Goal: Contribute content

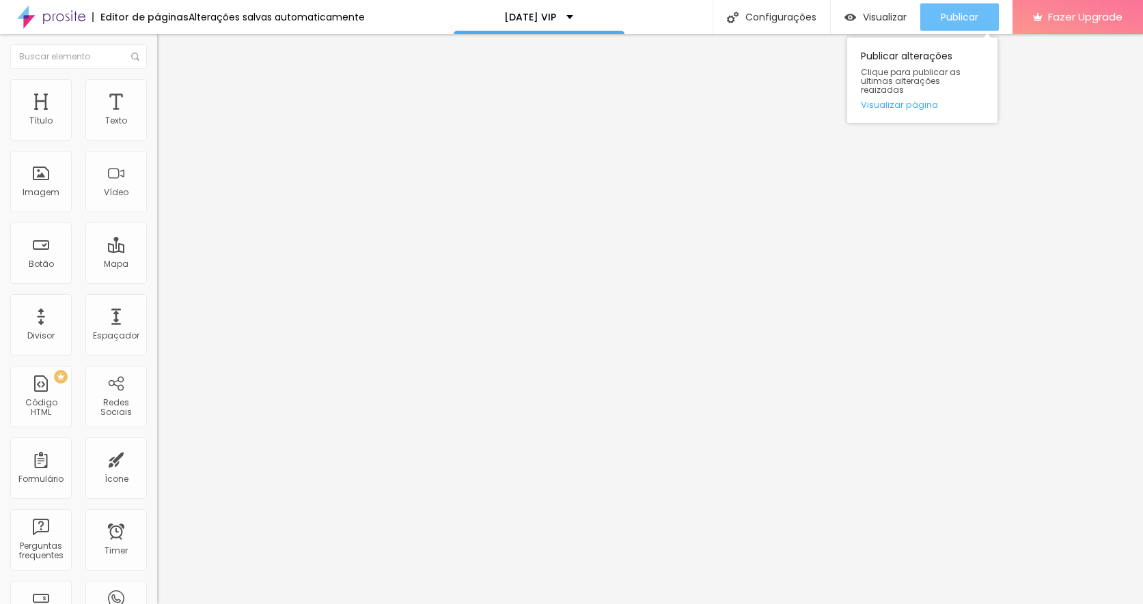
click at [958, 12] on span "Publicar" at bounding box center [959, 17] width 38 height 11
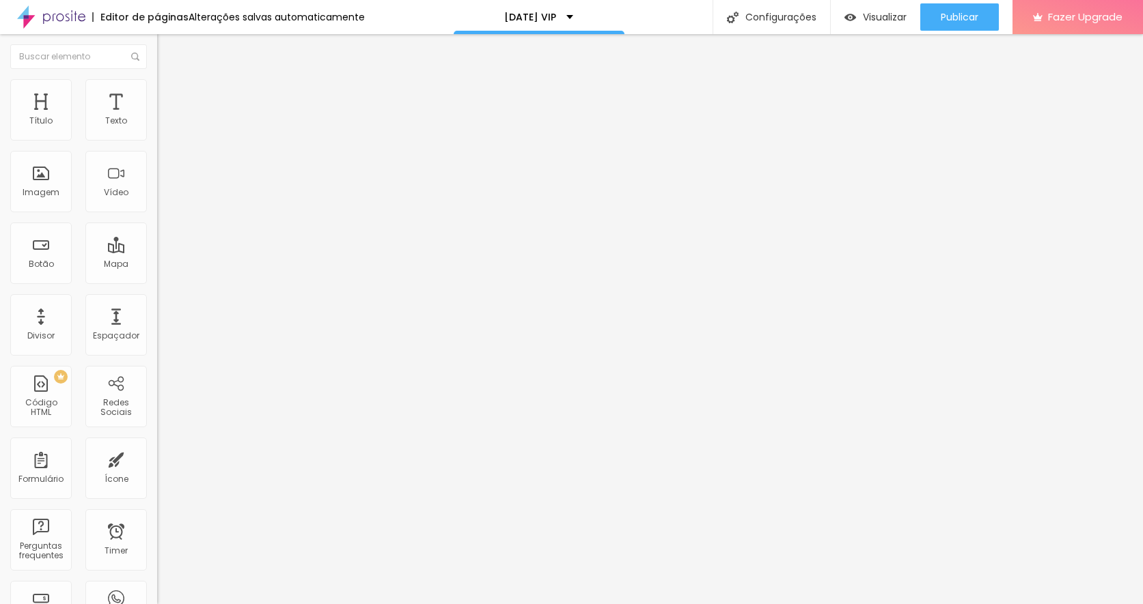
drag, startPoint x: 18, startPoint y: 154, endPoint x: 79, endPoint y: 152, distance: 60.1
click at [157, 128] on input "QUEBRA-NOZES (até 4x no cartão)" at bounding box center [239, 122] width 164 height 14
type input "NOITE FELIZ (até 6x no cartão)"
click at [157, 281] on input "https://www.alboompay.com/karolcampelo/quebra-nozes-natal" at bounding box center [239, 275] width 164 height 14
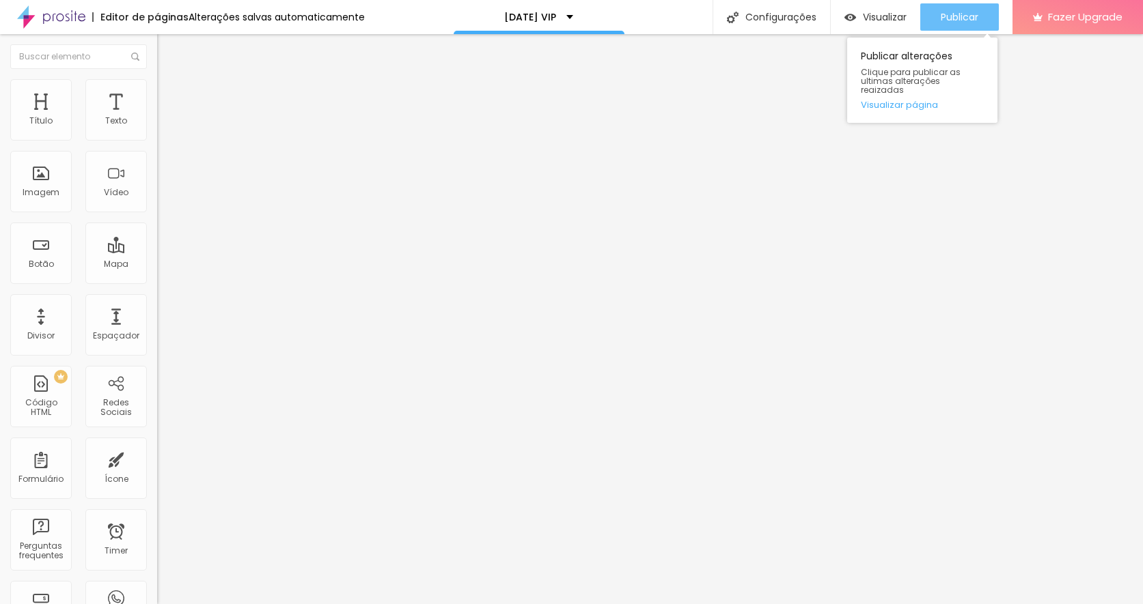
click at [953, 9] on div "Publicar" at bounding box center [959, 16] width 38 height 27
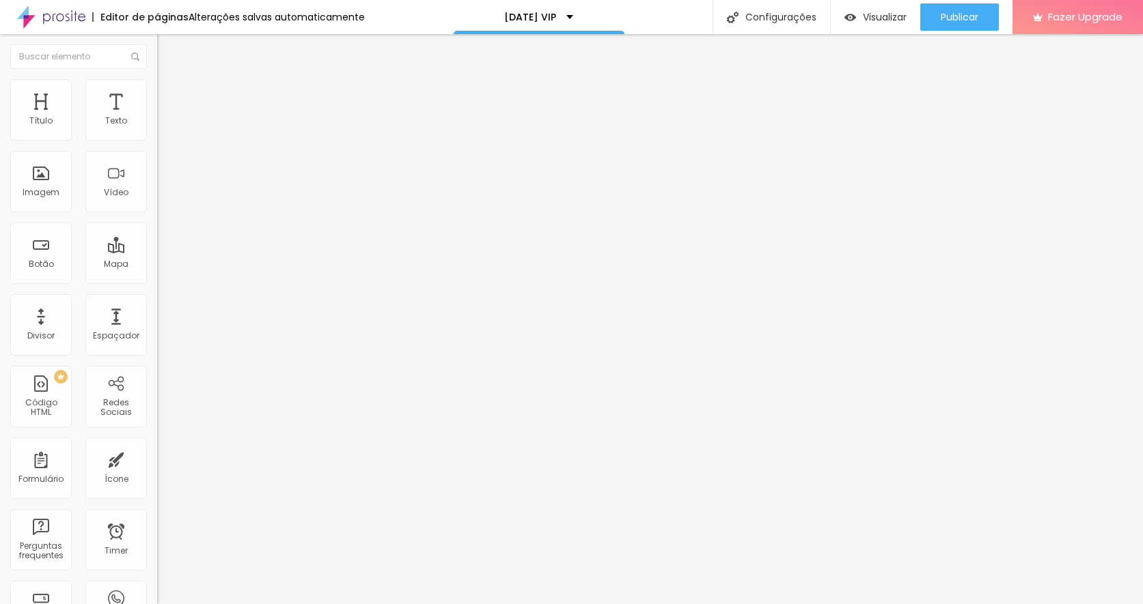
click at [157, 281] on input "https://www.alboompay.com/karolcampelo/quebra-nozes-natal" at bounding box center [239, 275] width 164 height 14
paste input "noite-feliz"
type input "https://www.alboompay.com/karolcampelo/noite-feliz-natal"
click at [157, 465] on div "Editar Botão Conteúdo Estilo Avançado Texto NOITE FELIZ (até 6x no cartão) Alin…" at bounding box center [235, 319] width 157 height 570
click at [157, 281] on input "https://www.alboompay.com/karolcampelo/noite-feliz-natal" at bounding box center [239, 275] width 164 height 14
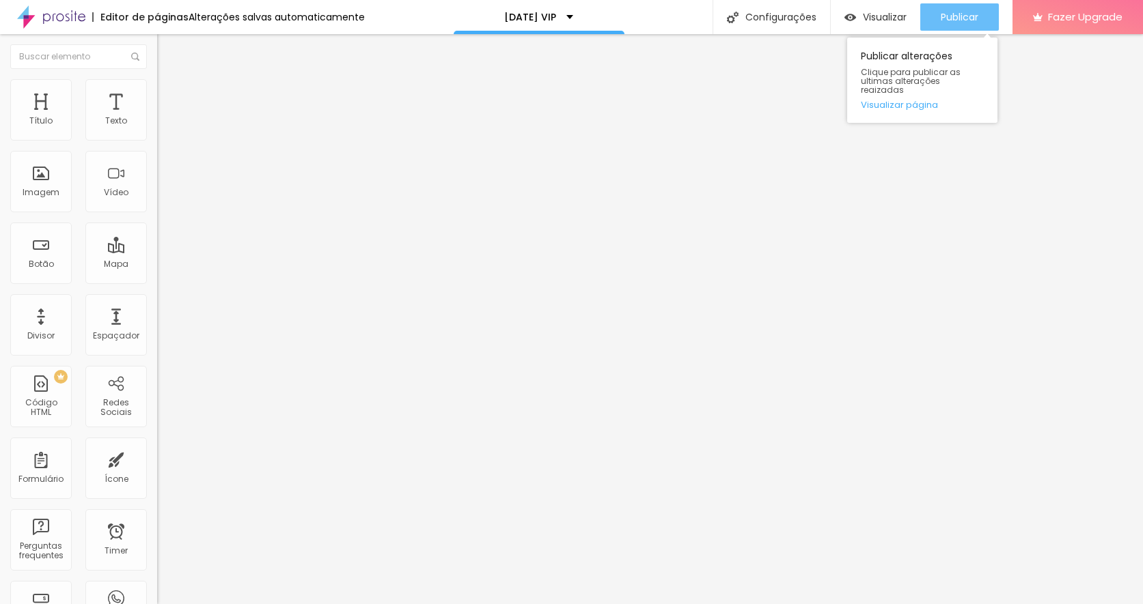
click at [947, 15] on span "Publicar" at bounding box center [959, 17] width 38 height 11
click at [962, 16] on span "Publicar" at bounding box center [959, 17] width 38 height 11
